Goal: Task Accomplishment & Management: Use online tool/utility

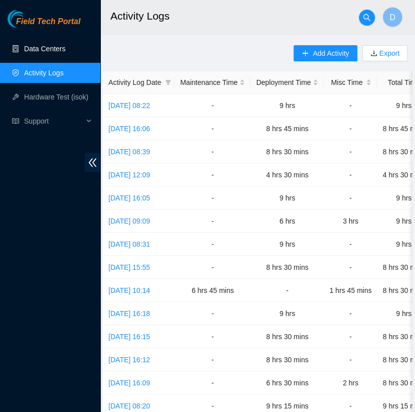
click at [65, 49] on link "Data Centers" at bounding box center [44, 49] width 41 height 8
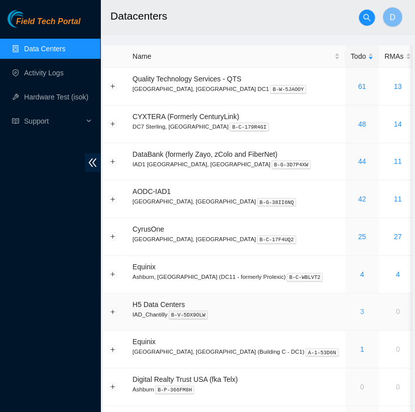
click at [360, 310] on link "3" at bounding box center [362, 311] width 4 height 8
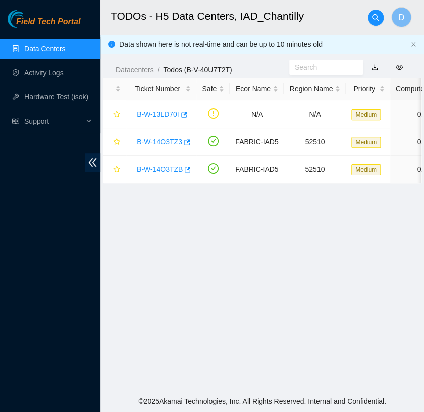
click at [237, 282] on main "TODOs - H5 Data Centers, IAD_Chantilly D Data shown here is not real-time and c…" at bounding box center [261, 195] width 323 height 391
click at [166, 140] on link "B-W-14O3TZ3" at bounding box center [160, 142] width 46 height 8
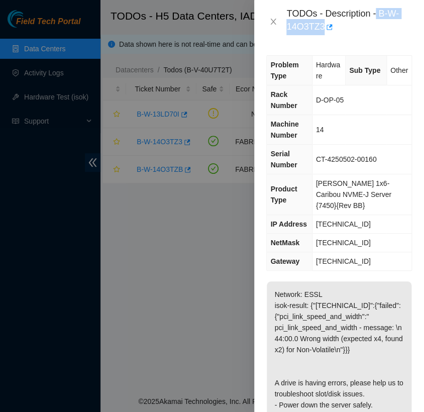
drag, startPoint x: 378, startPoint y: 13, endPoint x: 345, endPoint y: 28, distance: 36.0
click at [345, 28] on div "TODOs - Description - B-W-14O3TZ3" at bounding box center [349, 21] width 126 height 27
copy div "B-W-14O3TZ3"
click at [271, 19] on icon "close" at bounding box center [274, 22] width 6 height 6
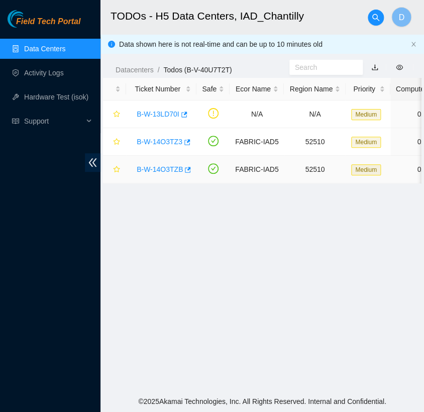
click at [170, 170] on link "B-W-14O3TZB" at bounding box center [160, 169] width 46 height 8
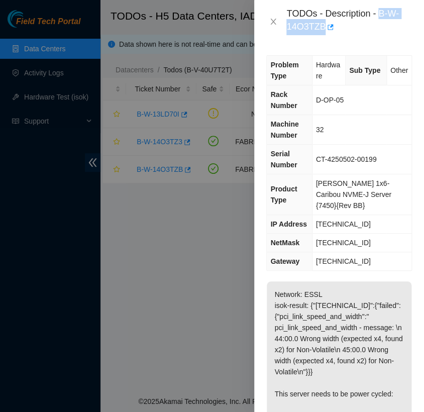
drag, startPoint x: 379, startPoint y: 10, endPoint x: 383, endPoint y: 24, distance: 14.0
click at [383, 24] on div "TODOs - Description - B-W-14O3TZB" at bounding box center [349, 21] width 126 height 27
copy div "B-W-14O3TZB"
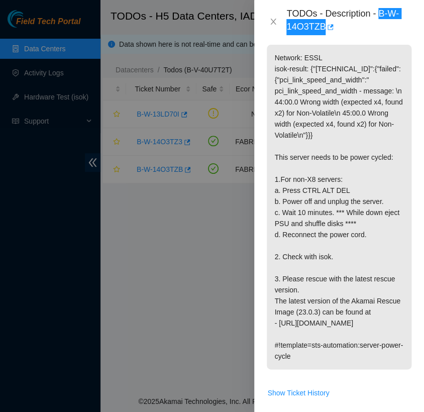
scroll to position [240, 0]
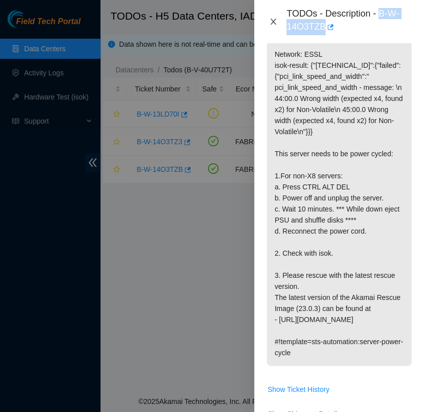
click at [271, 22] on icon "close" at bounding box center [273, 22] width 8 height 8
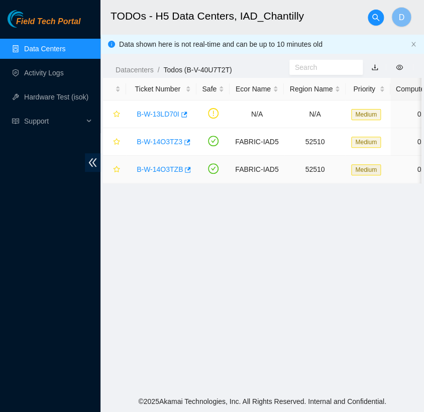
click at [156, 171] on link "B-W-14O3TZB" at bounding box center [160, 169] width 46 height 8
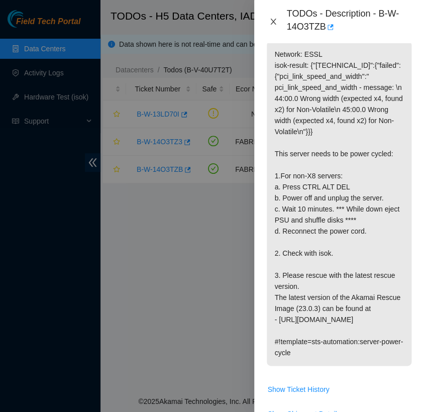
click at [273, 20] on icon "close" at bounding box center [273, 22] width 8 height 8
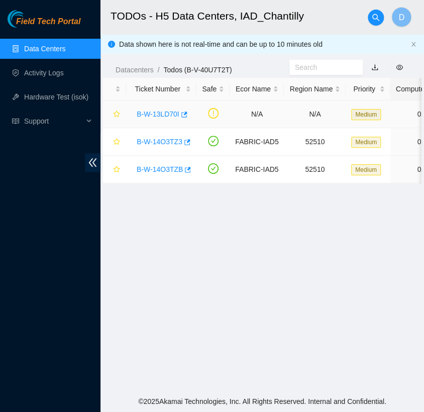
scroll to position [210, 0]
click at [173, 144] on link "B-W-14O3TZ3" at bounding box center [160, 142] width 46 height 8
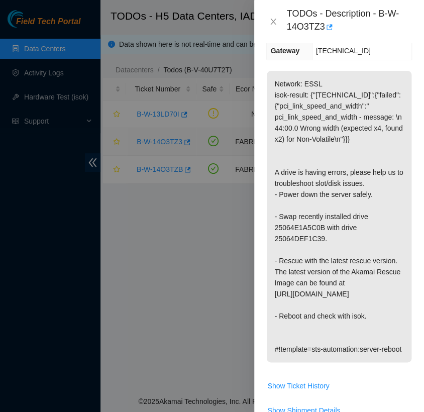
scroll to position [240, 0]
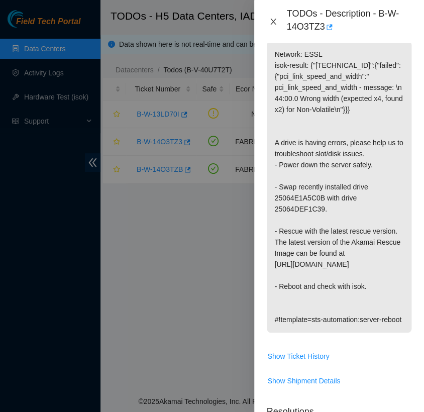
click at [273, 21] on icon "close" at bounding box center [274, 22] width 6 height 6
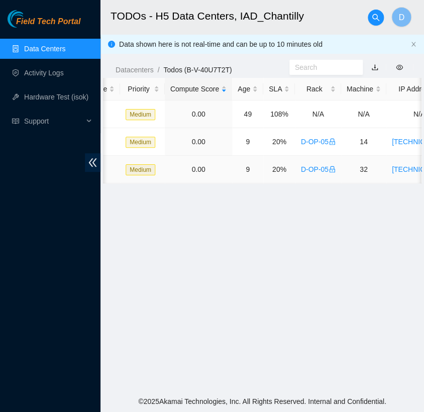
scroll to position [0, 0]
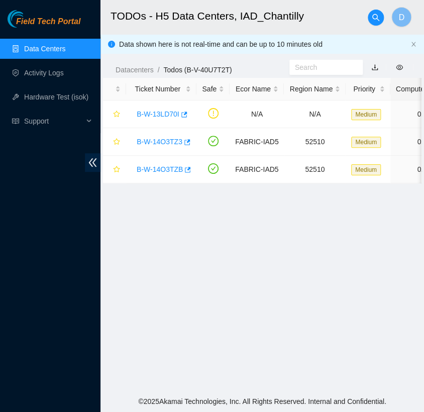
click at [249, 235] on main "TODOs - H5 Data Centers, IAD_Chantilly D Data shown here is not real-time and c…" at bounding box center [261, 195] width 323 height 391
click at [71, 126] on span "Support" at bounding box center [53, 121] width 59 height 20
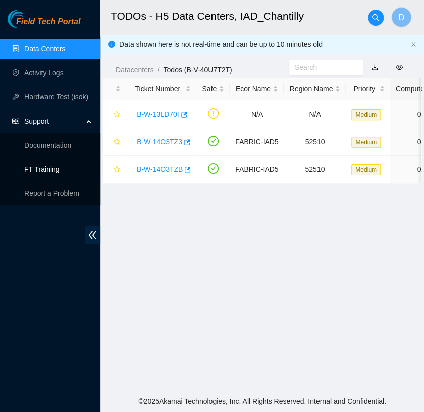
click at [60, 173] on link "FT Training" at bounding box center [42, 169] width 36 height 8
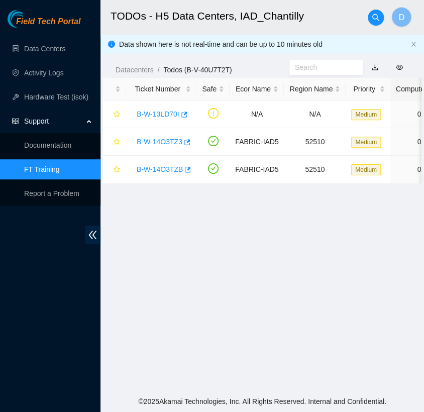
click at [52, 165] on link "FT Training" at bounding box center [42, 169] width 36 height 8
click at [60, 167] on link "FT Training" at bounding box center [42, 169] width 36 height 8
